Goal: Task Accomplishment & Management: Manage account settings

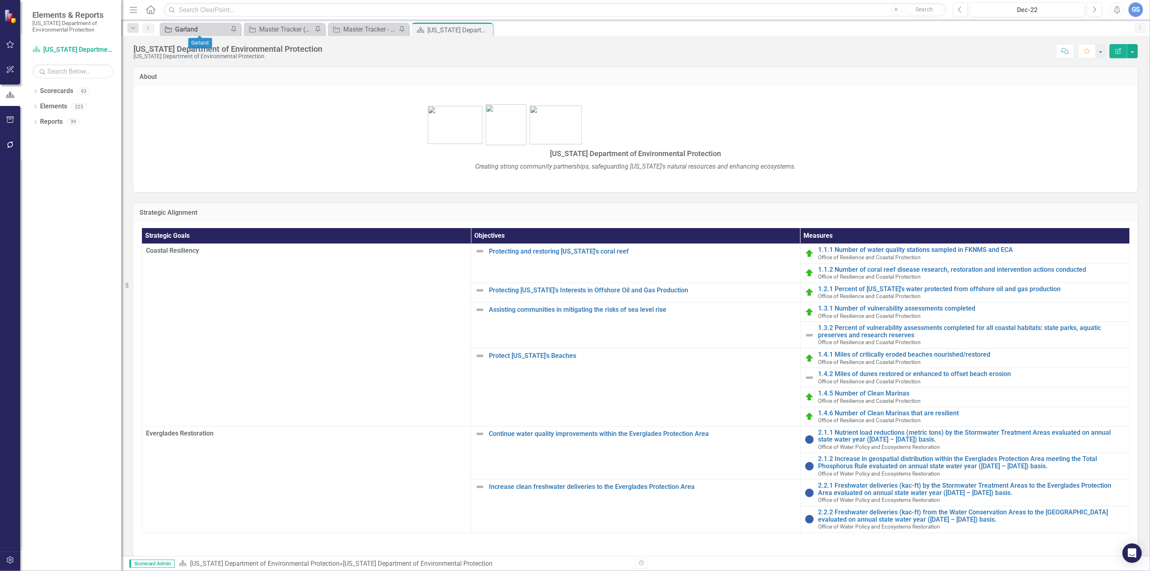
click at [184, 26] on div "Garland" at bounding box center [201, 29] width 53 height 10
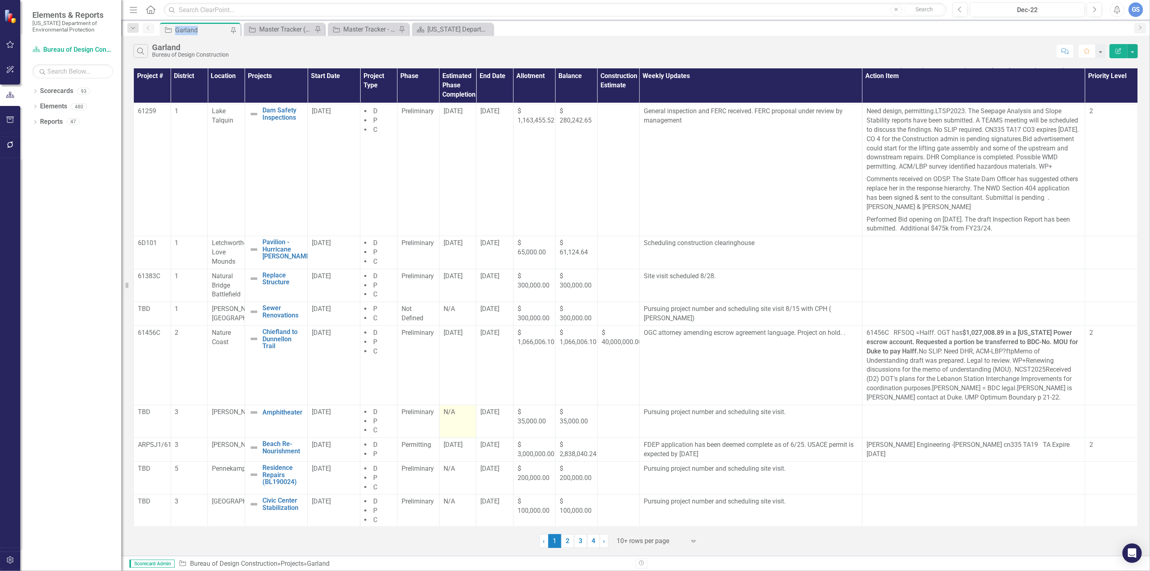
scroll to position [212, 0]
click at [564, 538] on link "2" at bounding box center [567, 541] width 13 height 14
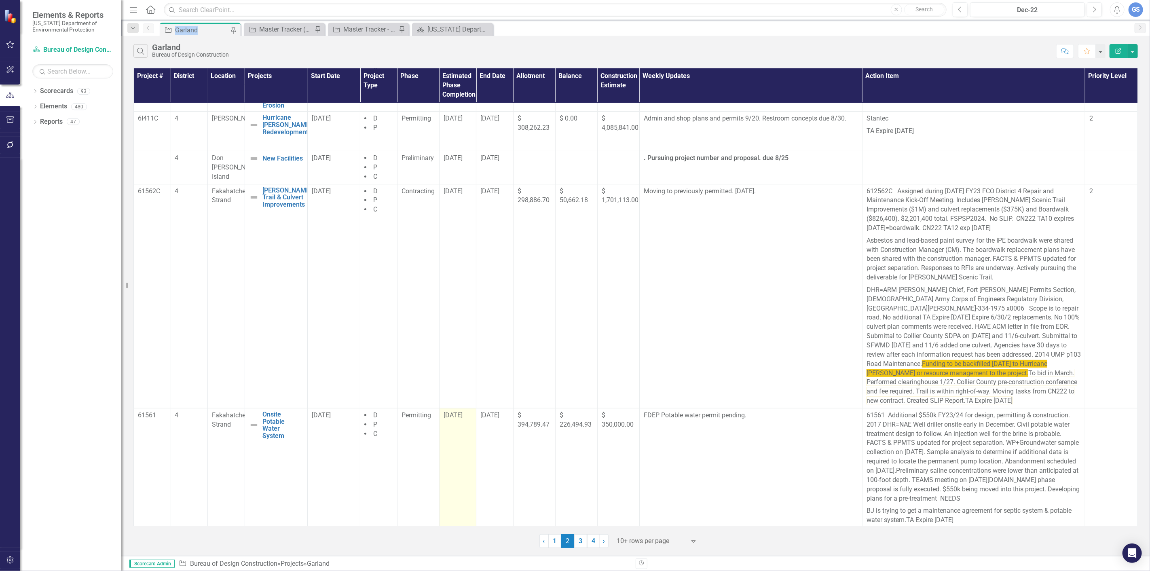
scroll to position [180, 0]
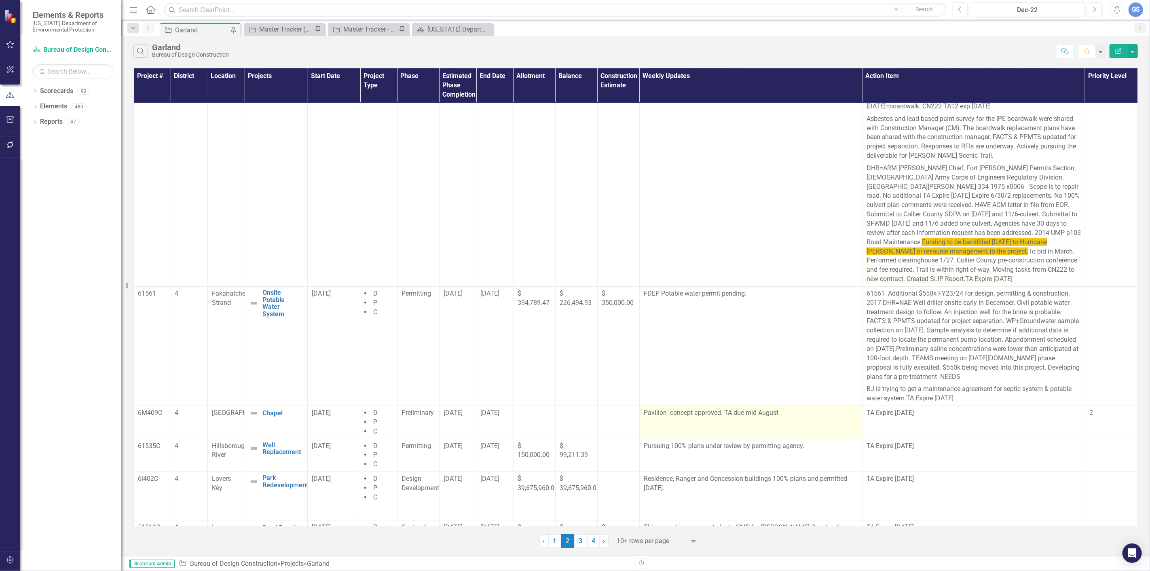
click at [777, 416] on p "Pavilion concept approved. TA due mid August" at bounding box center [751, 413] width 214 height 11
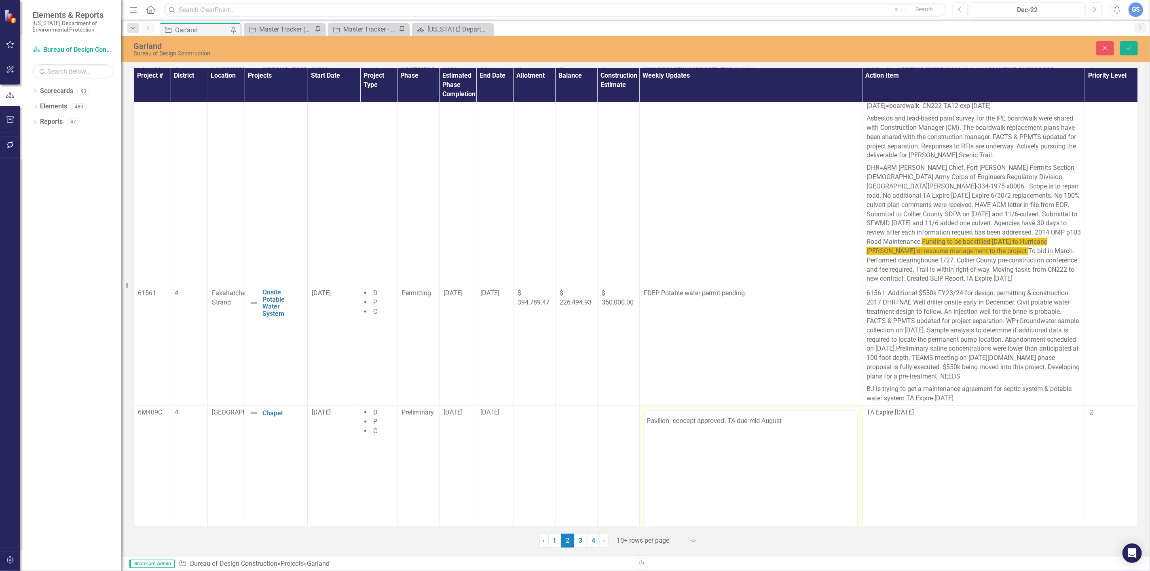
scroll to position [0, 0]
click at [784, 437] on p "Pavilion concept approved. TA due mid August" at bounding box center [750, 437] width 209 height 10
click at [447, 414] on span "[DATE]" at bounding box center [453, 412] width 19 height 8
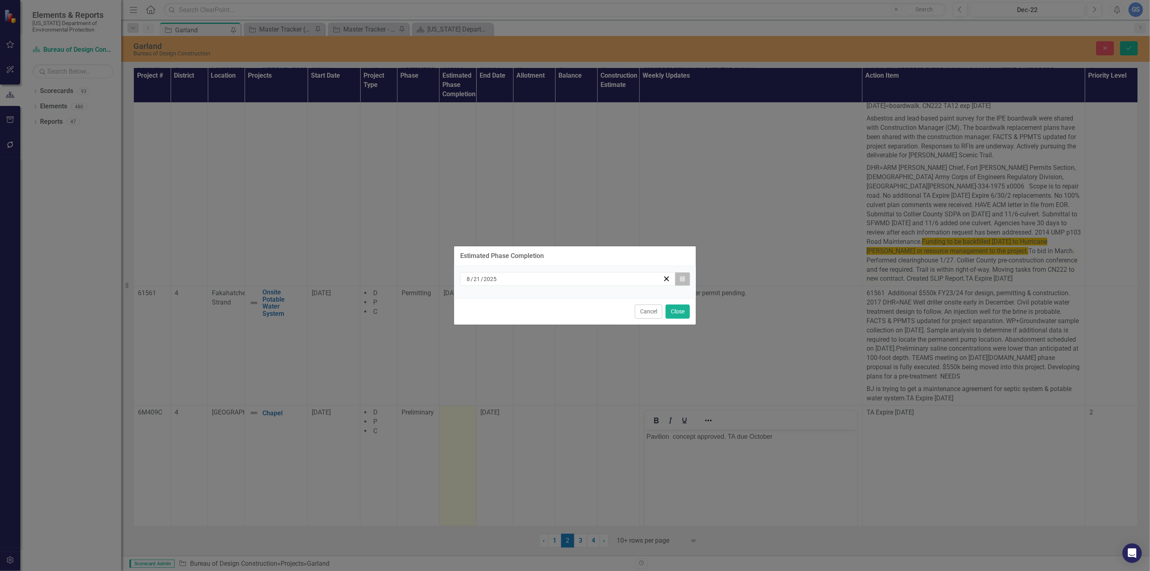
click at [680, 278] on icon "button" at bounding box center [682, 279] width 5 height 6
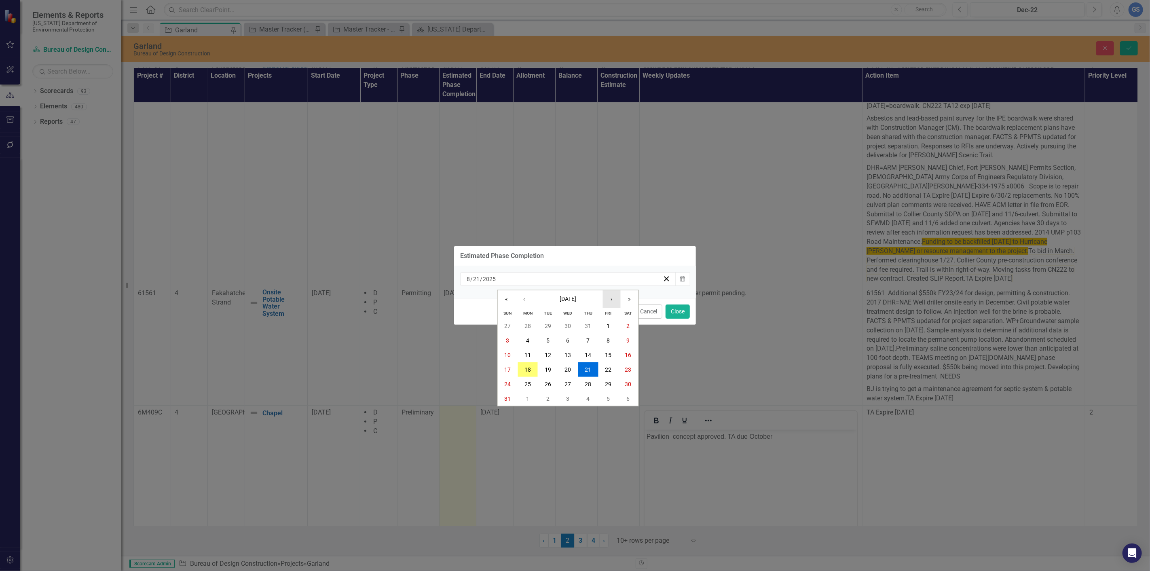
click at [610, 297] on button "›" at bounding box center [612, 299] width 18 height 18
click at [611, 299] on button "›" at bounding box center [612, 299] width 18 height 18
click at [567, 323] on abbr "1" at bounding box center [567, 326] width 3 height 6
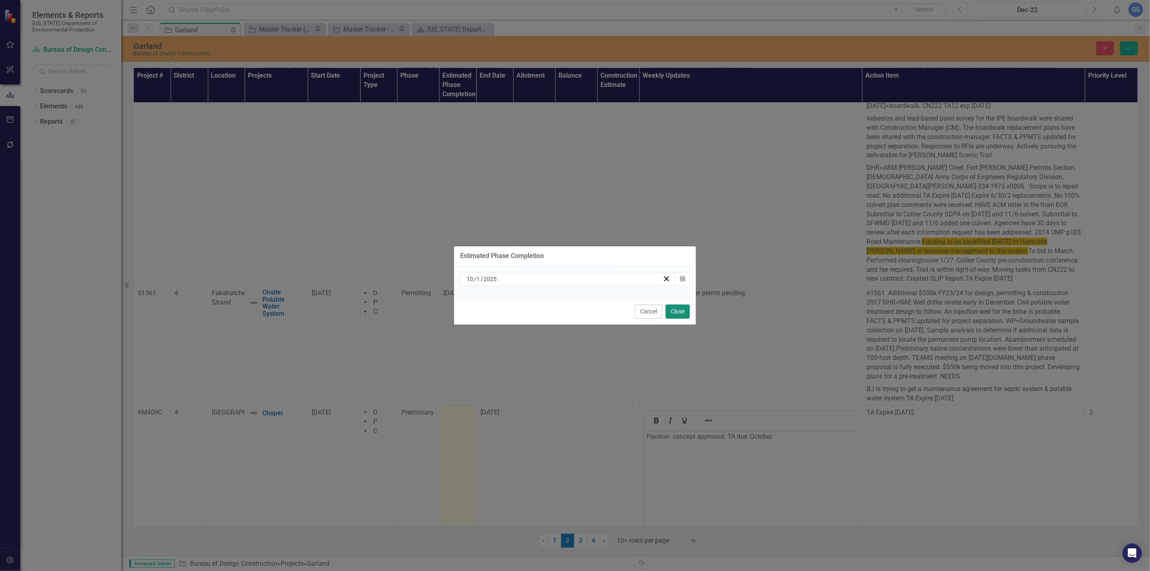
click at [679, 310] on button "Close" at bounding box center [677, 311] width 24 height 14
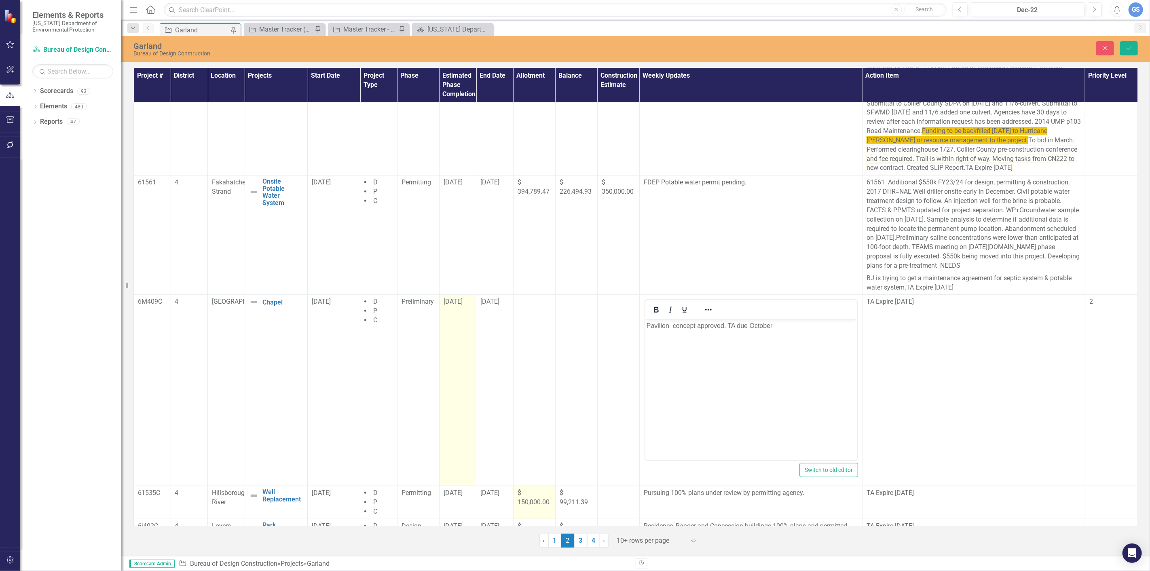
scroll to position [314, 0]
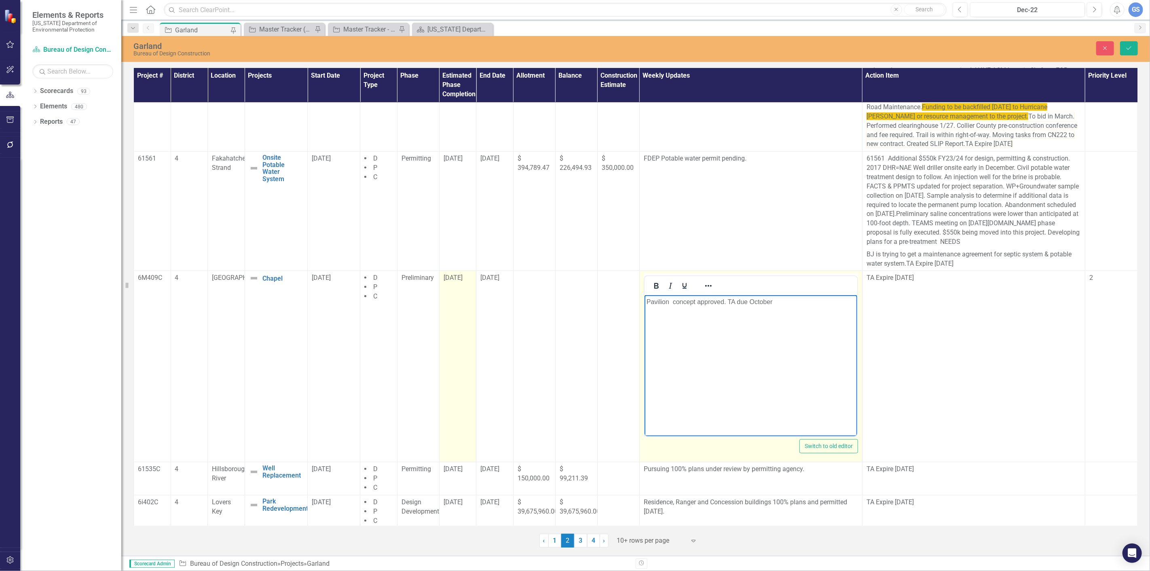
click at [776, 302] on p "Pavilion concept approved. TA due October" at bounding box center [750, 302] width 209 height 10
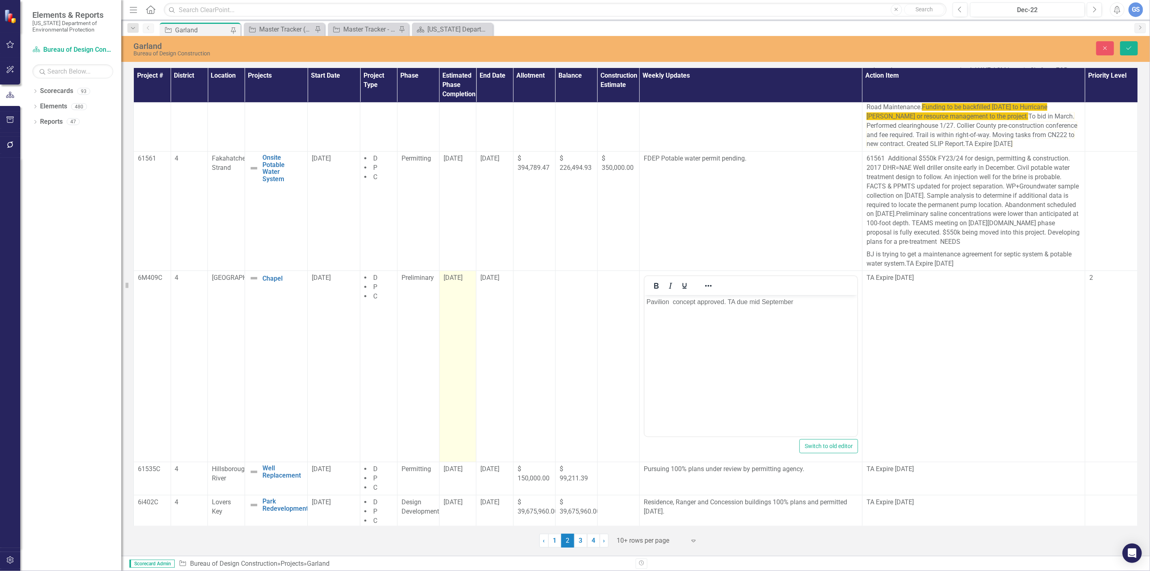
click at [451, 276] on span "[DATE]" at bounding box center [453, 278] width 19 height 8
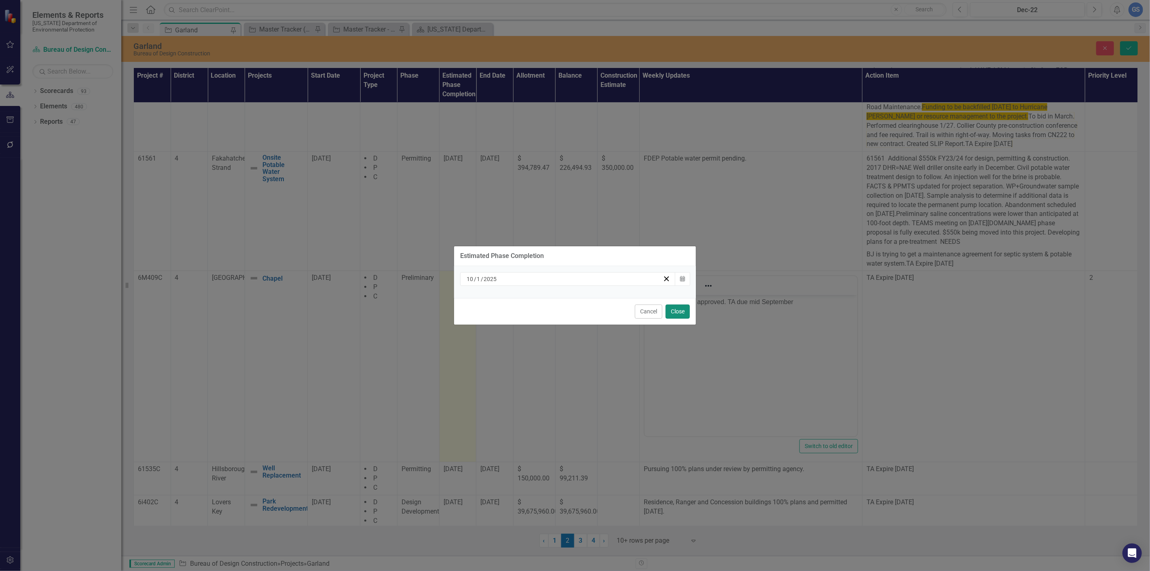
click at [676, 309] on button "Close" at bounding box center [677, 311] width 24 height 14
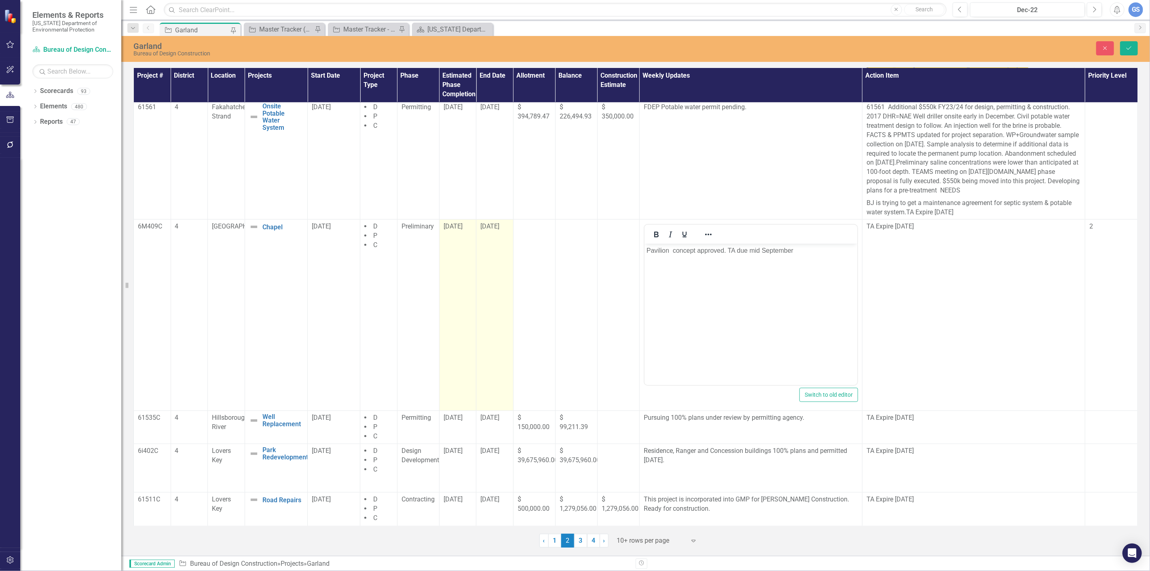
scroll to position [369, 0]
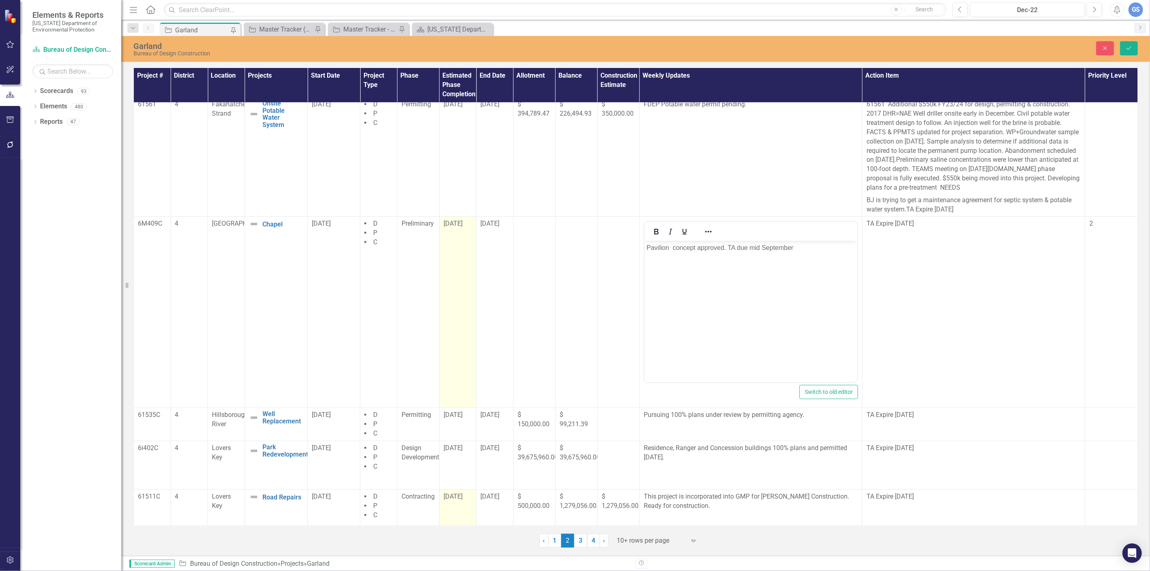
click at [457, 502] on div "[DATE]" at bounding box center [458, 497] width 29 height 10
click at [456, 502] on div "[DATE]" at bounding box center [458, 497] width 29 height 10
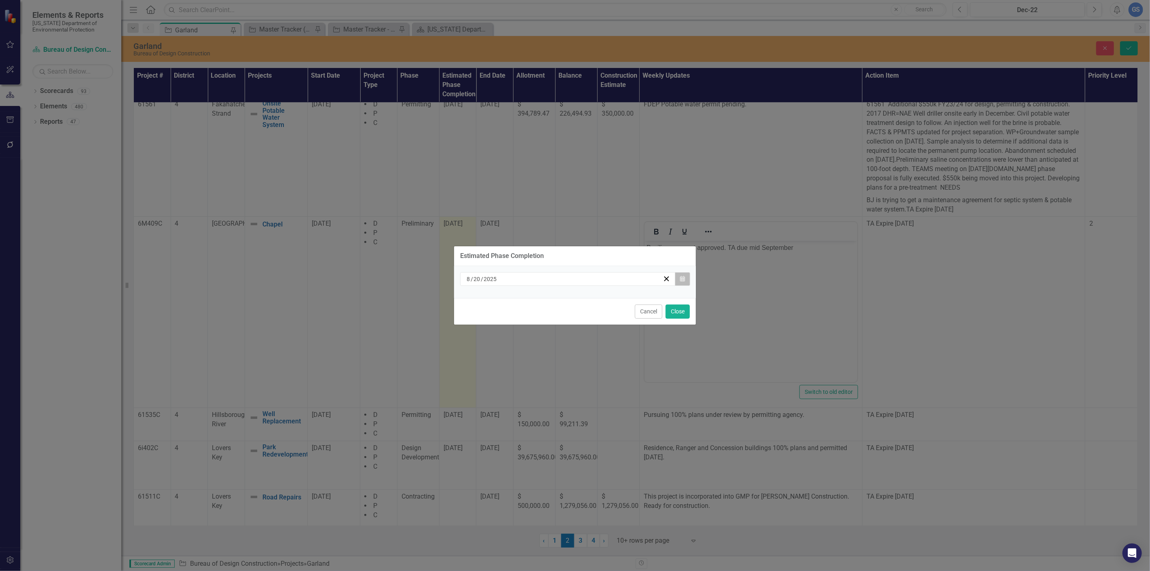
click at [684, 277] on icon "button" at bounding box center [682, 279] width 5 height 6
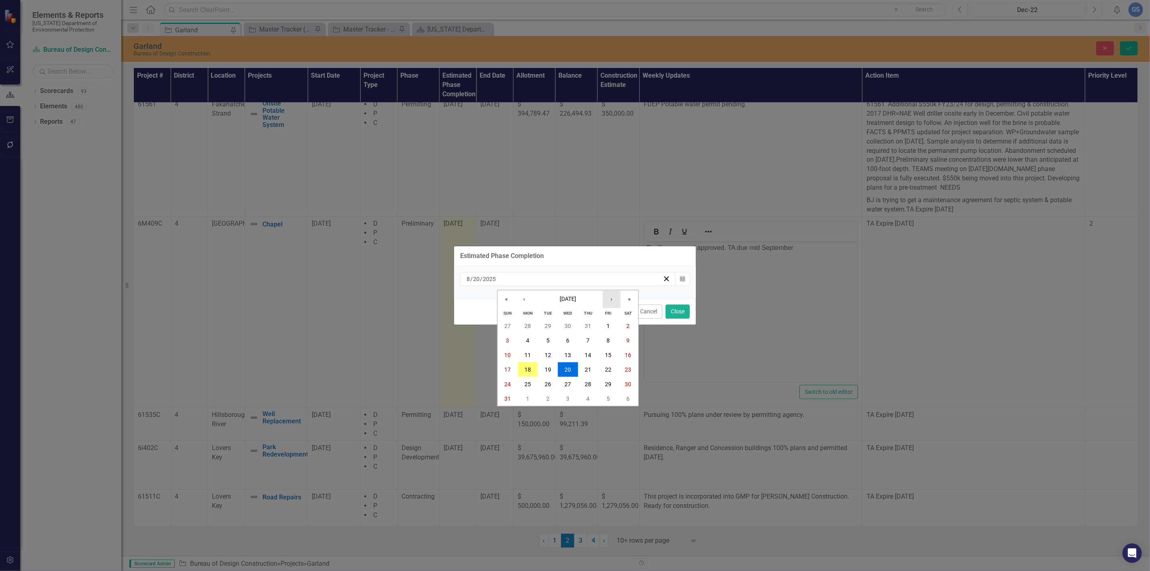
click at [613, 300] on button "›" at bounding box center [612, 299] width 18 height 18
click at [546, 381] on abbr "30" at bounding box center [548, 384] width 6 height 6
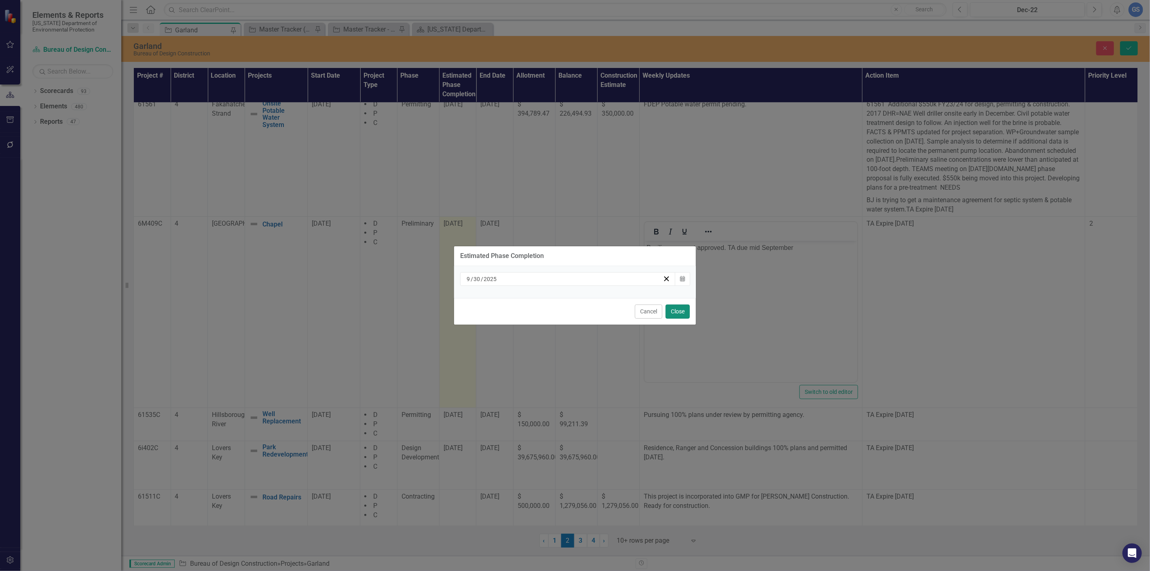
click at [676, 310] on button "Close" at bounding box center [677, 311] width 24 height 14
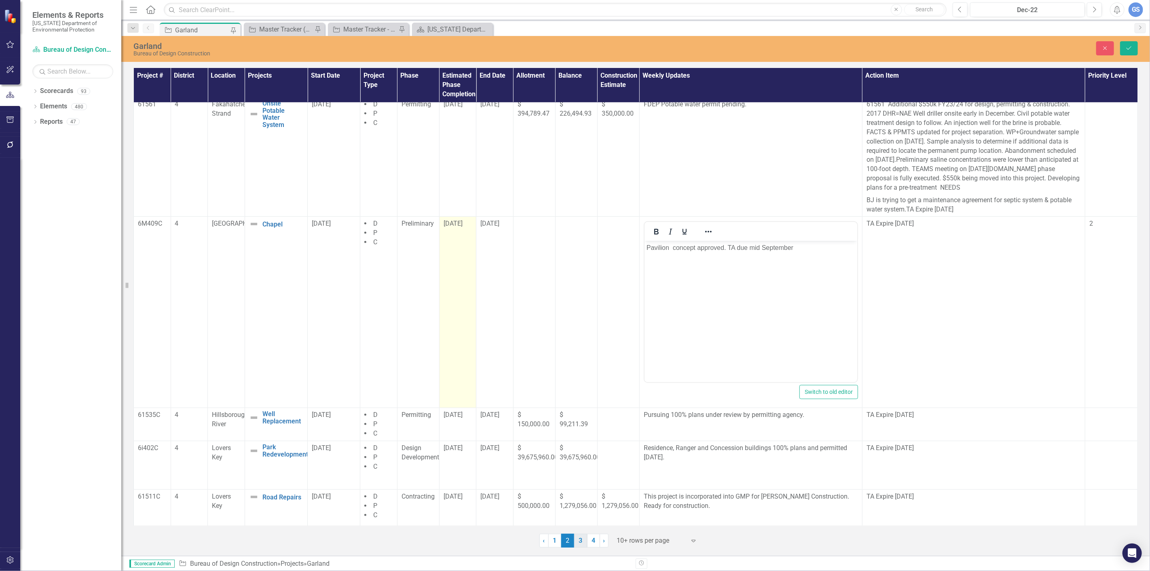
click at [583, 539] on link "3" at bounding box center [580, 541] width 13 height 14
click at [1124, 46] on button "Save" at bounding box center [1129, 48] width 18 height 14
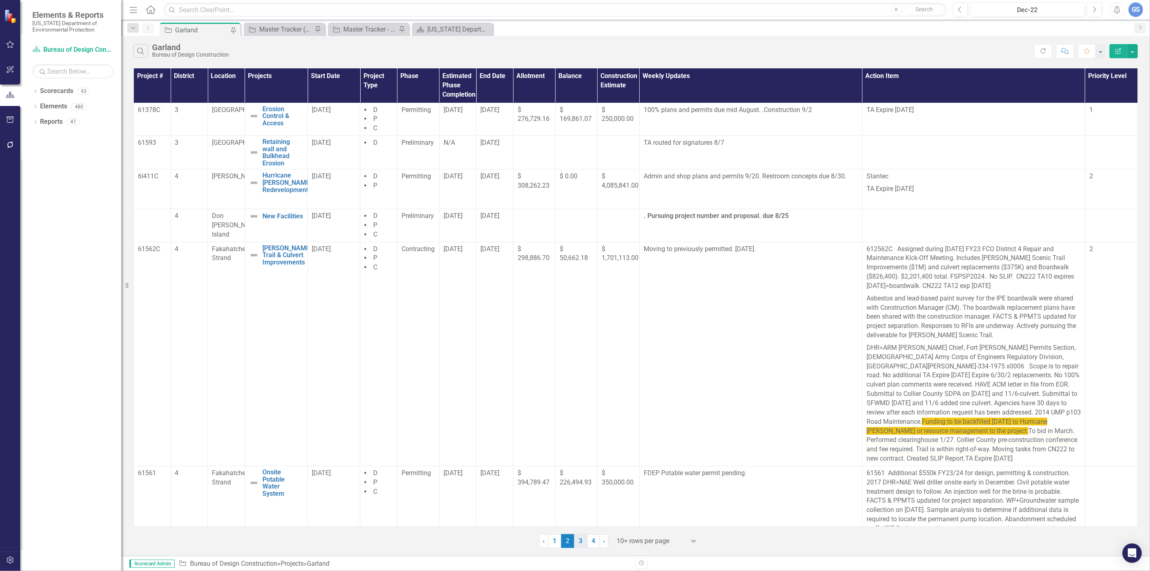
click at [583, 540] on link "3" at bounding box center [580, 541] width 13 height 14
click at [583, 540] on div "‹ Previous 1 2 3 (current) 4 › Next" at bounding box center [635, 546] width 1004 height 20
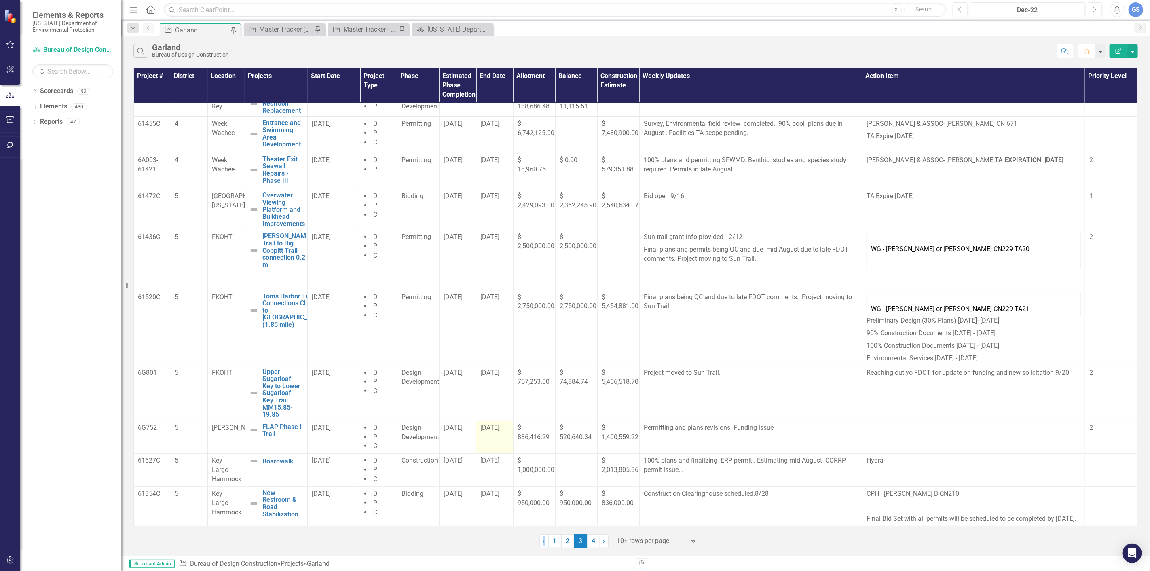
scroll to position [22, 0]
click at [592, 542] on link "4" at bounding box center [593, 541] width 13 height 14
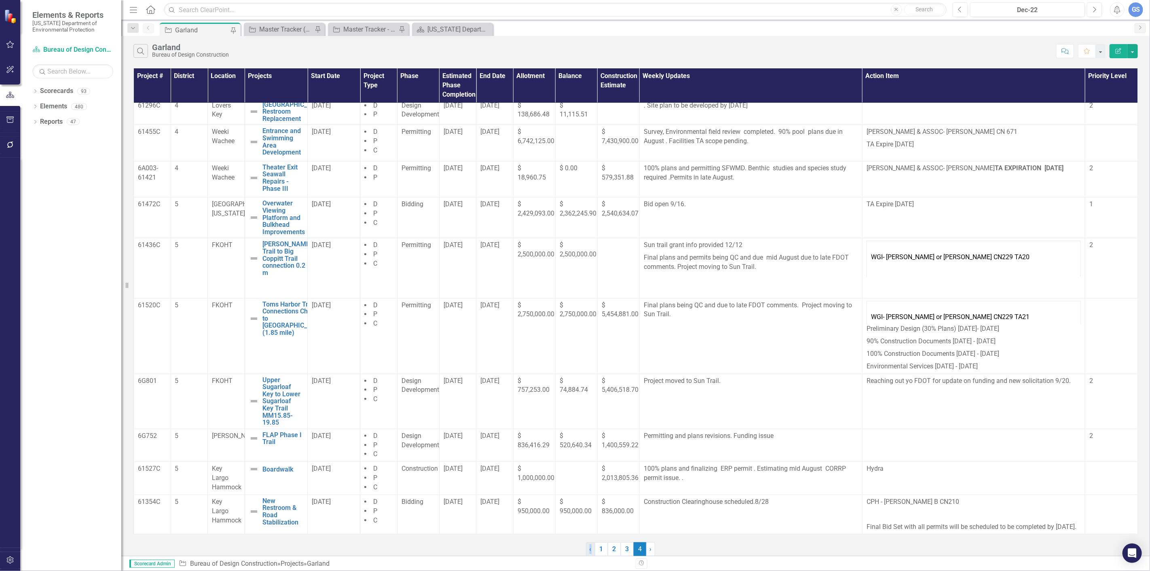
scroll to position [0, 0]
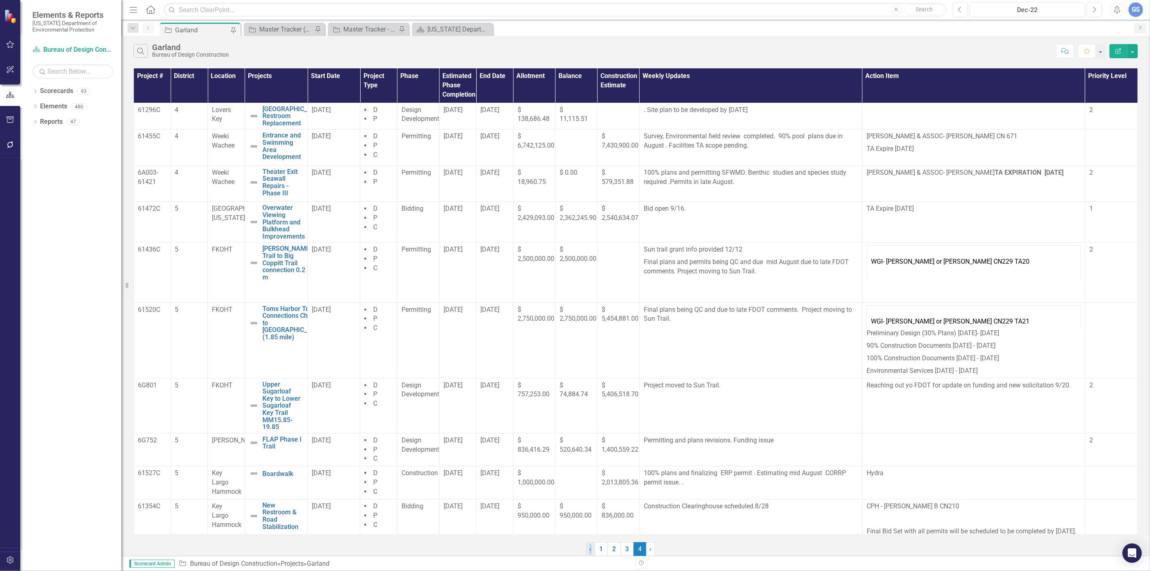
click at [592, 542] on link "‹ Previous" at bounding box center [590, 549] width 9 height 14
click at [593, 539] on link "4" at bounding box center [593, 541] width 13 height 14
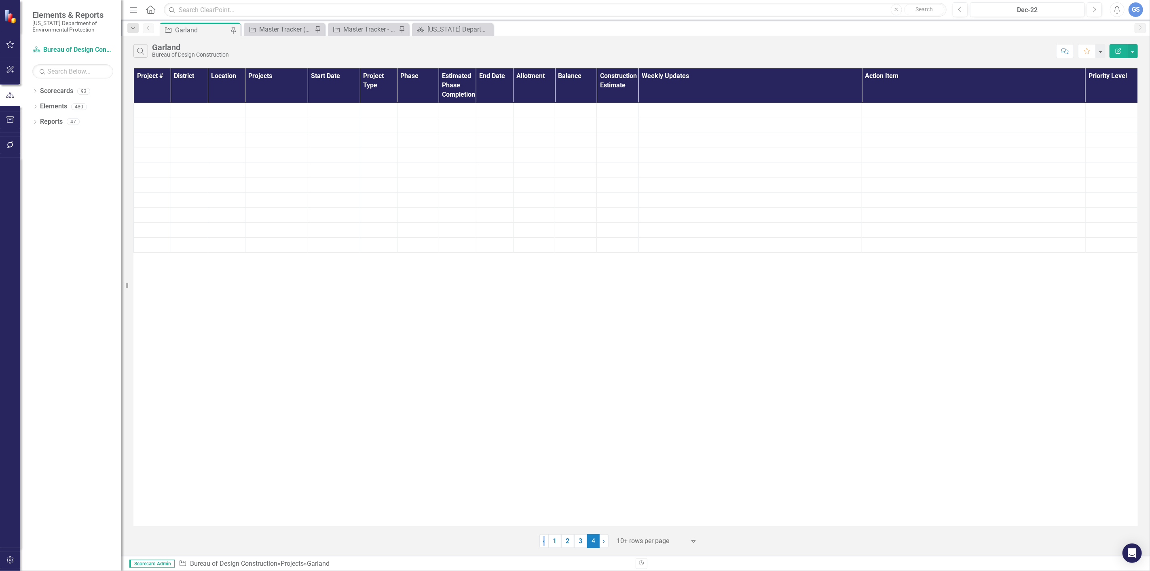
click at [593, 539] on span "4 (current)" at bounding box center [593, 541] width 13 height 14
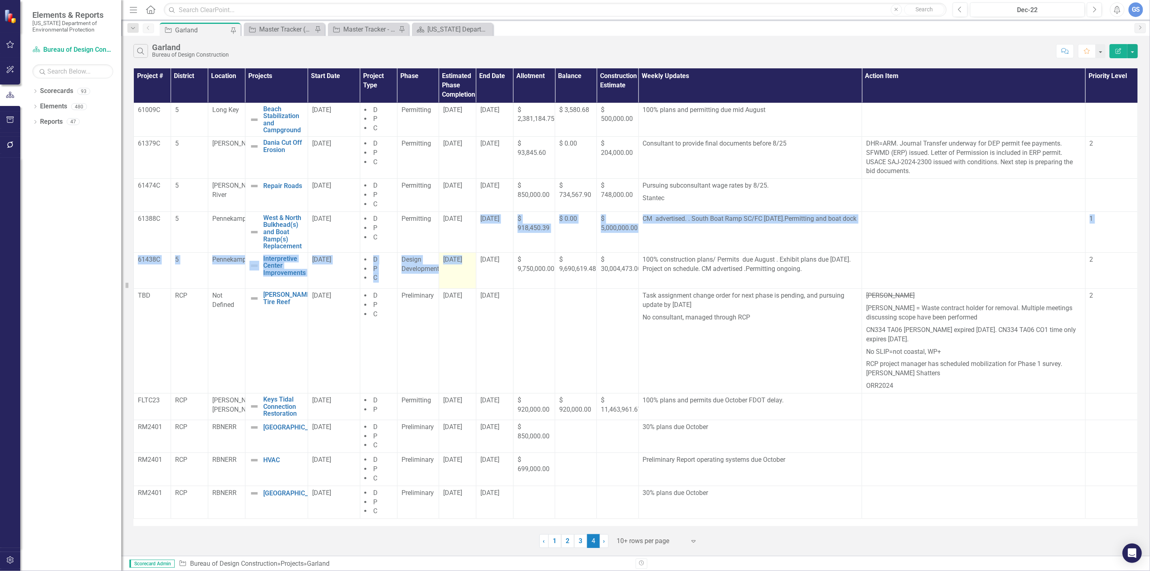
drag, startPoint x: 480, startPoint y: 245, endPoint x: 473, endPoint y: 267, distance: 23.0
click at [478, 263] on tbody "61009C 5 Long Key Beach Stabilization and Campground Edit Edit Project Link Ope…" at bounding box center [636, 311] width 1004 height 416
click at [923, 221] on div at bounding box center [973, 219] width 215 height 10
